Goal: Information Seeking & Learning: Check status

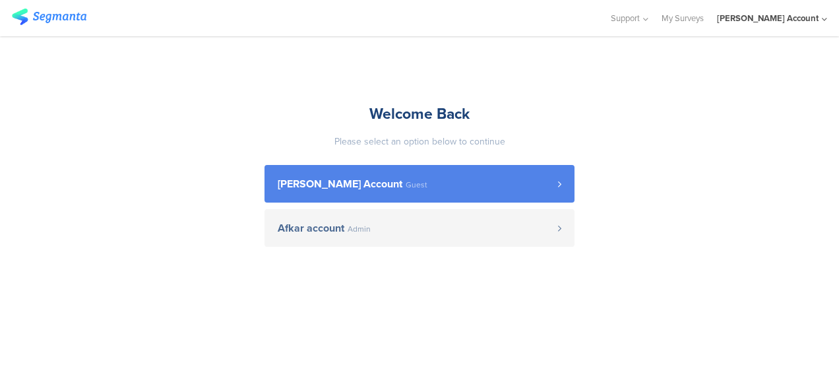
click at [446, 181] on span "[PERSON_NAME] Account Guest" at bounding box center [418, 184] width 280 height 11
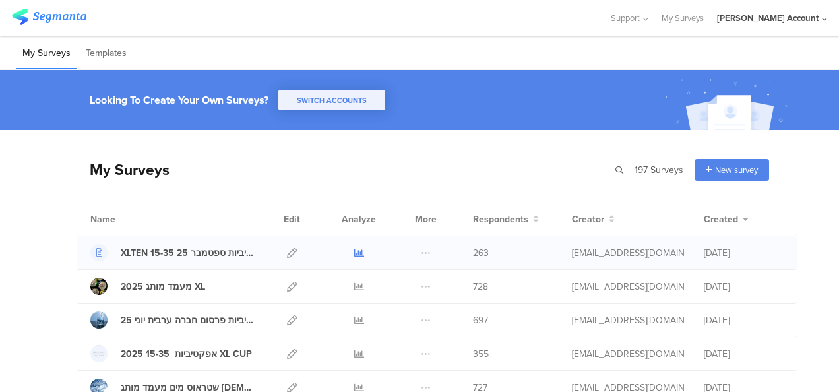
click at [354, 253] on icon at bounding box center [359, 253] width 10 height 10
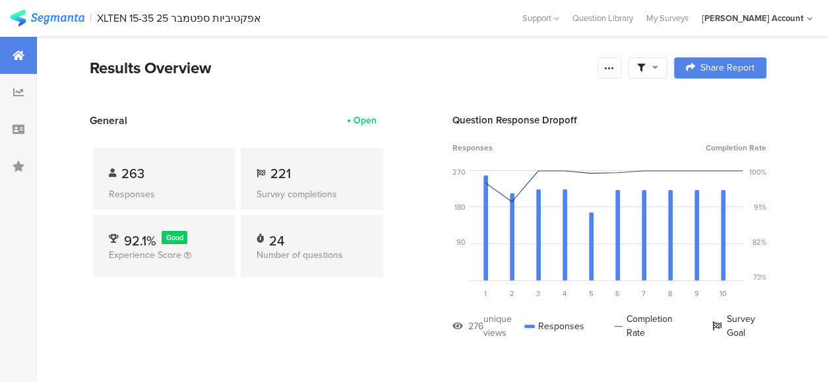
click at [667, 73] on div at bounding box center [648, 67] width 40 height 21
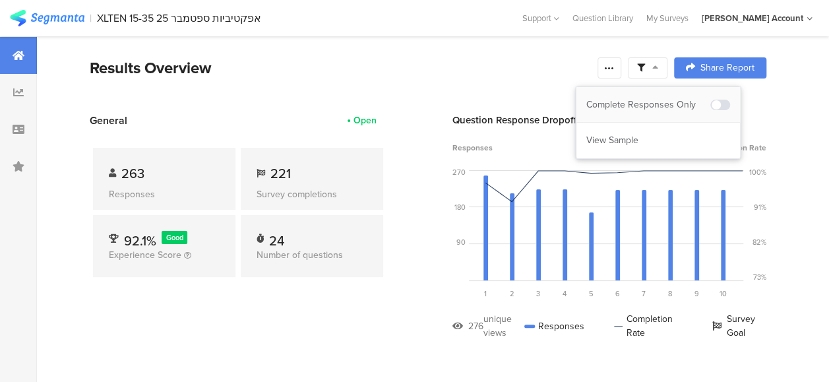
click at [670, 101] on div "Complete Responses Only" at bounding box center [648, 104] width 124 height 13
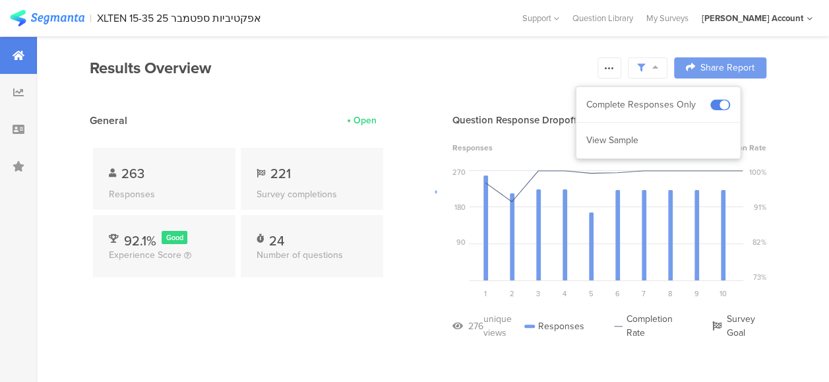
click at [377, 286] on div at bounding box center [414, 191] width 829 height 382
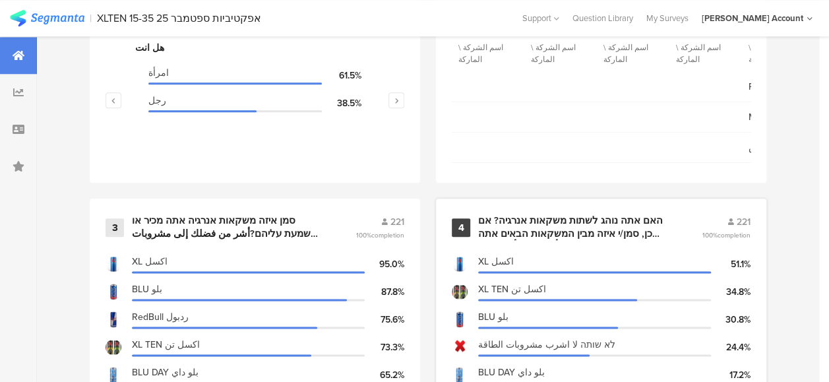
scroll to position [791, 0]
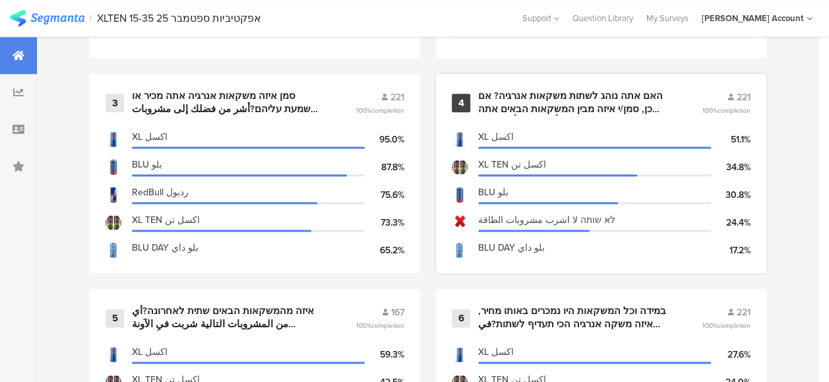
click at [576, 115] on div "האם אתה נוהג לשתות משקאות אנרגיה? אם כן, סמן/י איזה מבין המשקאות הבאים אתה נוהג…" at bounding box center [574, 103] width 192 height 26
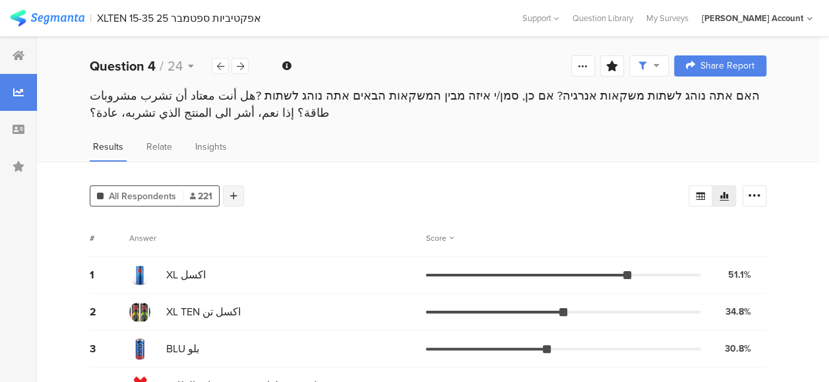
click at [237, 199] on div at bounding box center [233, 195] width 21 height 21
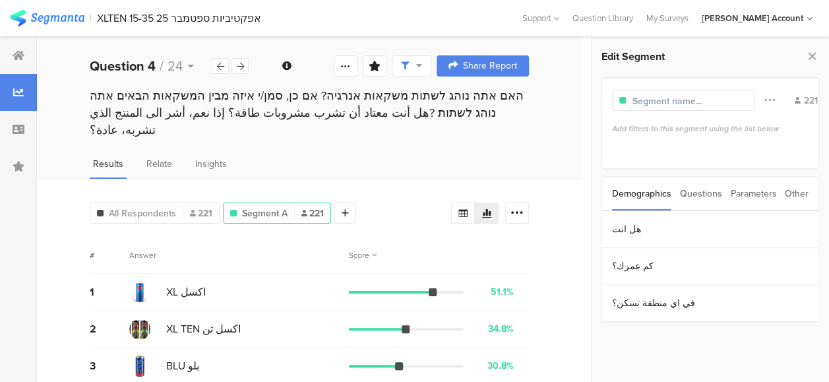
click at [742, 199] on div "Parameters" at bounding box center [753, 194] width 46 height 34
click at [615, 232] on section "c" at bounding box center [710, 229] width 216 height 37
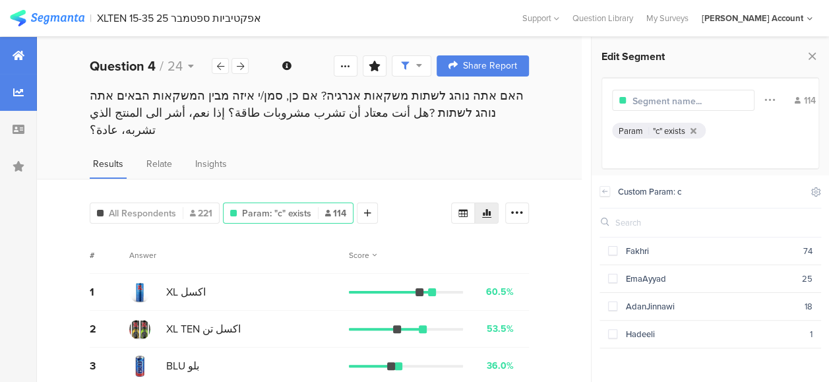
click at [24, 54] on div at bounding box center [18, 55] width 37 height 37
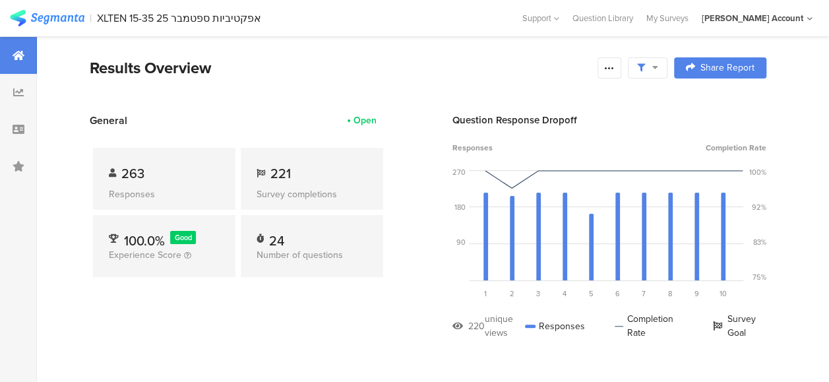
click at [415, 261] on section "General Open 263 Responses 221 Survey completions 100.0% Good Experience Score …" at bounding box center [428, 236] width 782 height 247
click at [667, 64] on div at bounding box center [648, 67] width 40 height 21
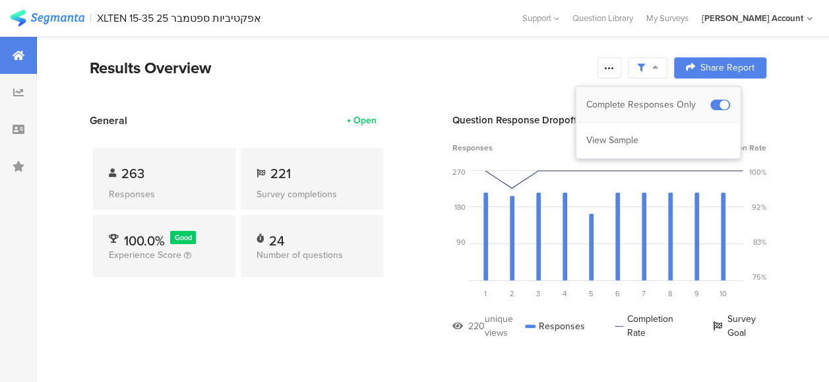
click at [672, 102] on div "Complete Responses Only" at bounding box center [648, 104] width 124 height 13
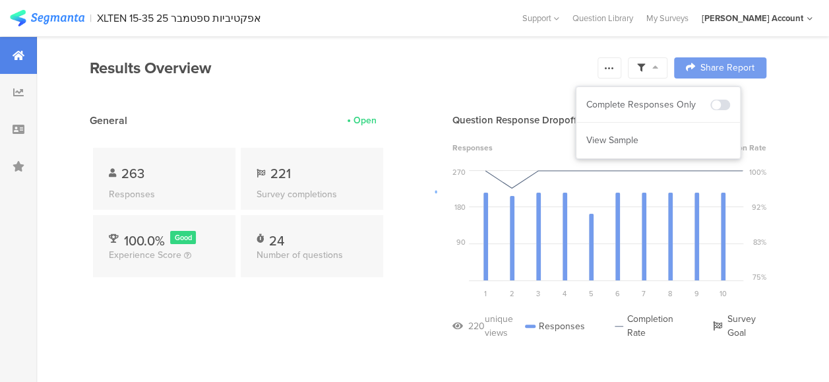
click at [332, 336] on div at bounding box center [414, 191] width 829 height 382
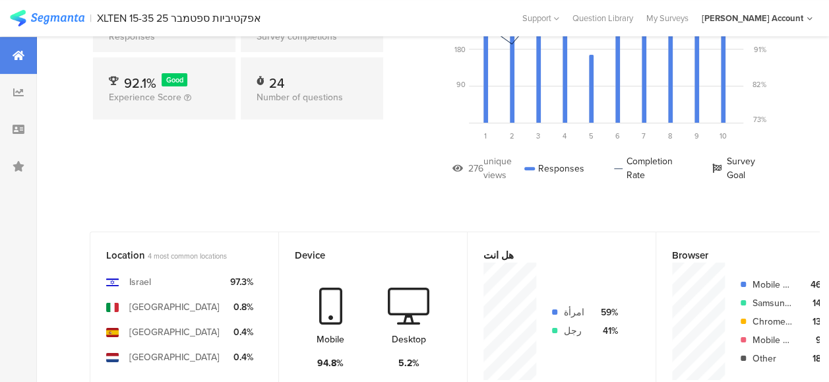
scroll to position [15, 0]
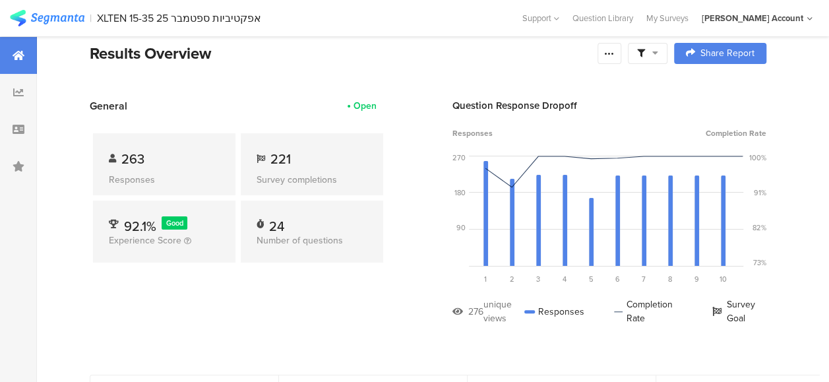
click at [309, 65] on section "Results Overview Confidence Level 95 % Preview survey Edit survey Export Result…" at bounding box center [428, 70] width 782 height 57
click at [255, 62] on div "Results Overview" at bounding box center [340, 54] width 501 height 24
